Goal: Information Seeking & Learning: Find specific fact

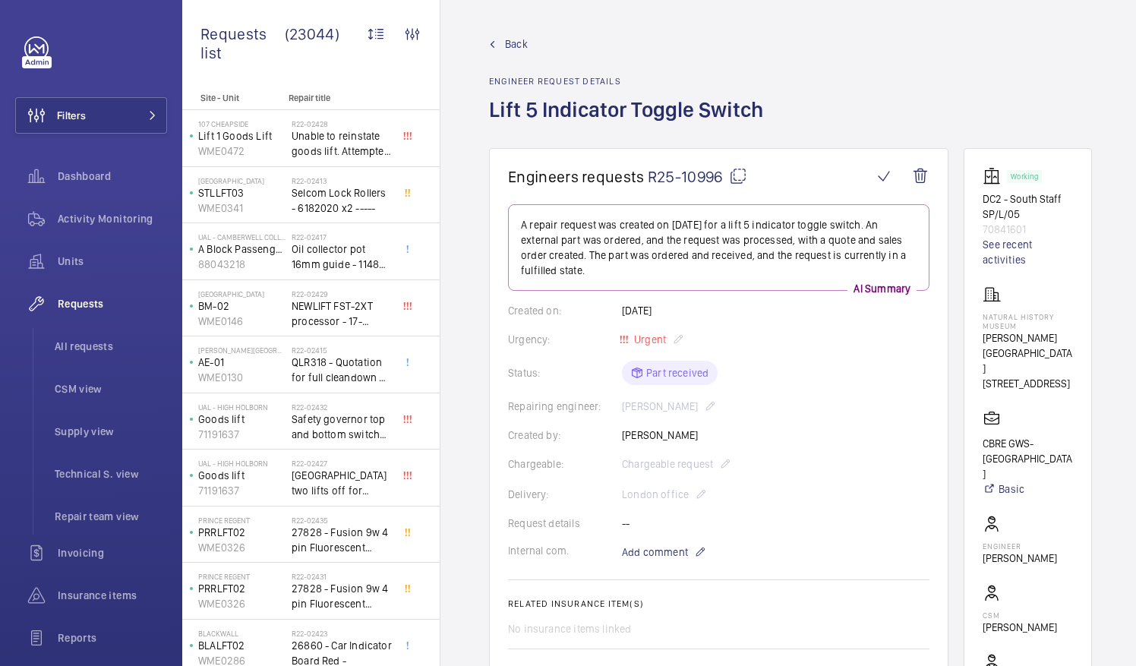
click at [744, 176] on mat-icon at bounding box center [738, 176] width 18 height 18
drag, startPoint x: 1001, startPoint y: 312, endPoint x: 1039, endPoint y: 326, distance: 40.6
click at [1039, 326] on p "Natural History Museum" at bounding box center [1027, 321] width 90 height 18
drag, startPoint x: 1039, startPoint y: 326, endPoint x: 1020, endPoint y: 324, distance: 19.1
copy p "Natural History Museum"
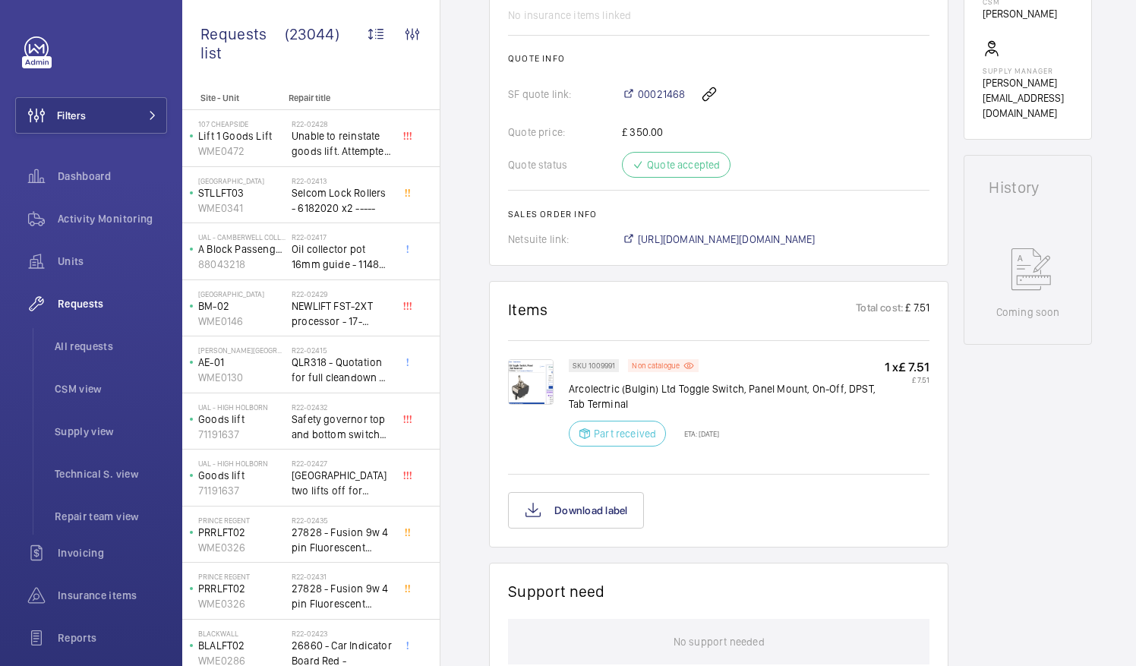
scroll to position [620, 0]
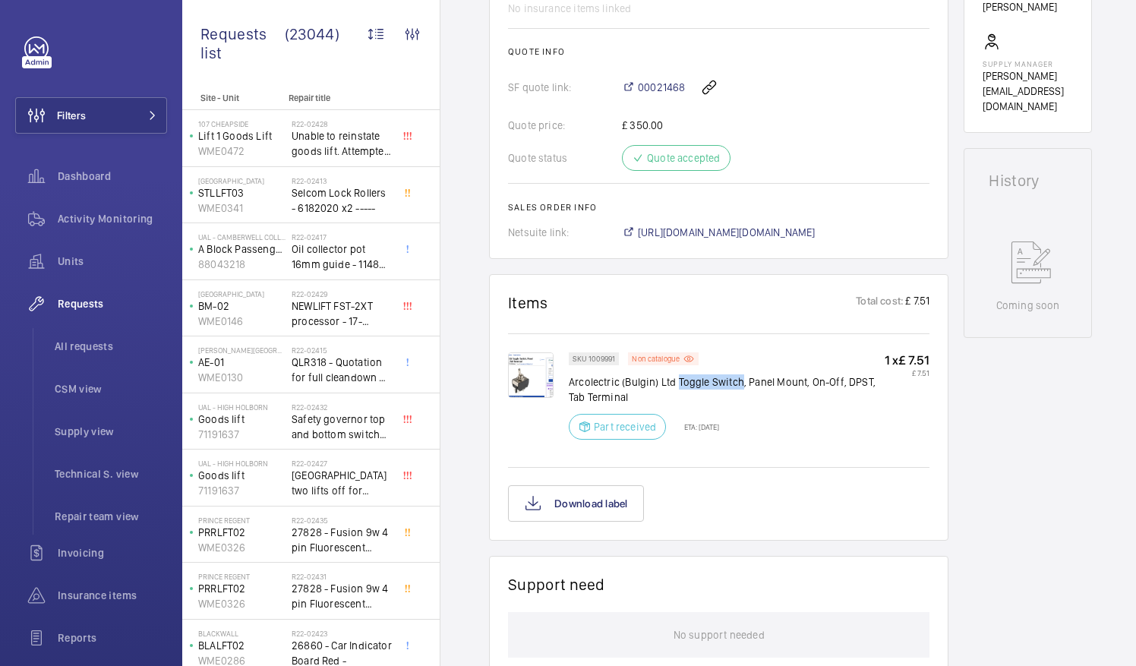
drag, startPoint x: 678, startPoint y: 376, endPoint x: 739, endPoint y: 382, distance: 61.8
click at [739, 382] on p "Arcolectric (Bulgin) Ltd Toggle Switch, Panel Mount, On-Off, DPST, Tab Terminal" at bounding box center [727, 389] width 316 height 30
drag, startPoint x: 739, startPoint y: 382, endPoint x: 729, endPoint y: 380, distance: 10.7
copy p "Toggle Switch"
